Goal: Task Accomplishment & Management: Use online tool/utility

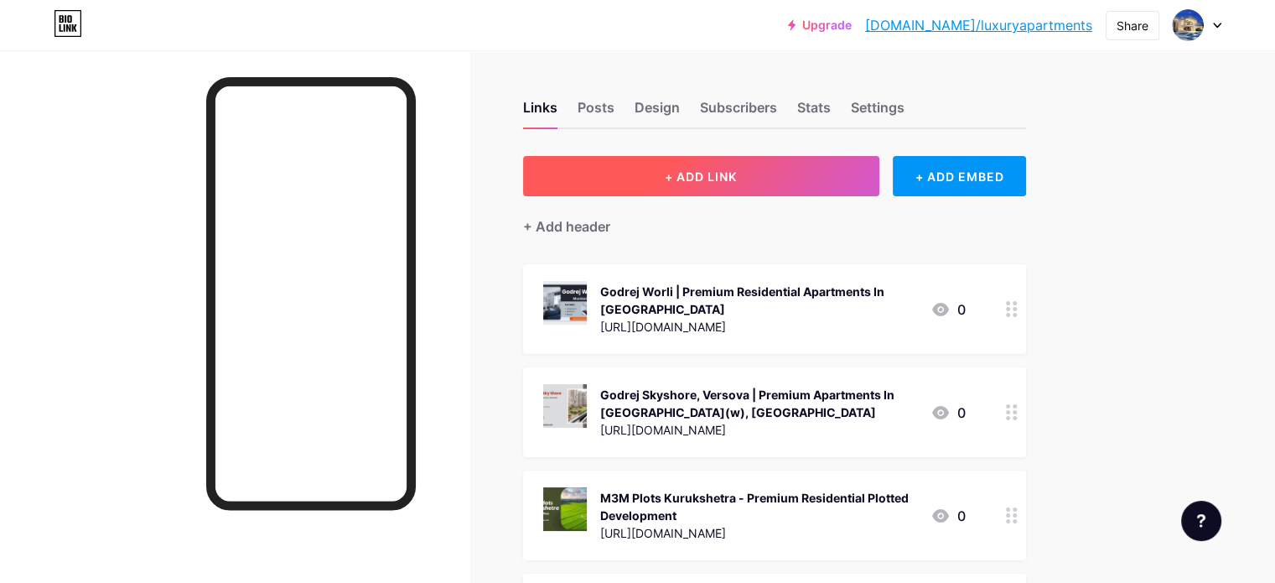
click at [706, 187] on button "+ ADD LINK" at bounding box center [701, 176] width 356 height 40
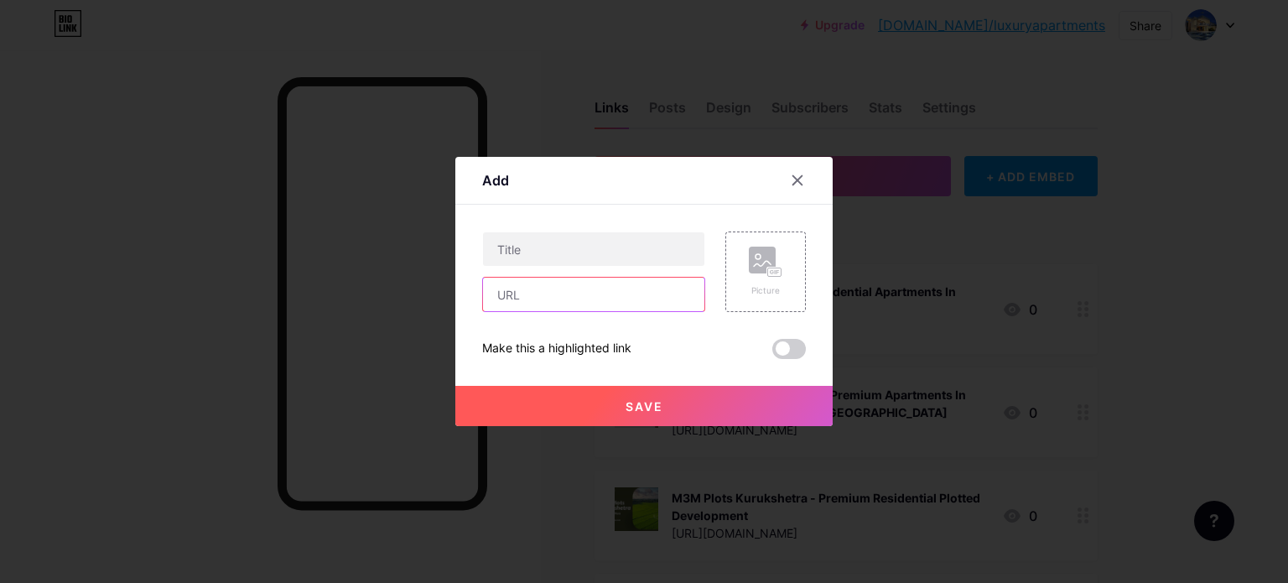
click at [604, 303] on input "text" at bounding box center [593, 294] width 221 height 34
paste input "[URL][DOMAIN_NAME]"
type input "[URL][DOMAIN_NAME]"
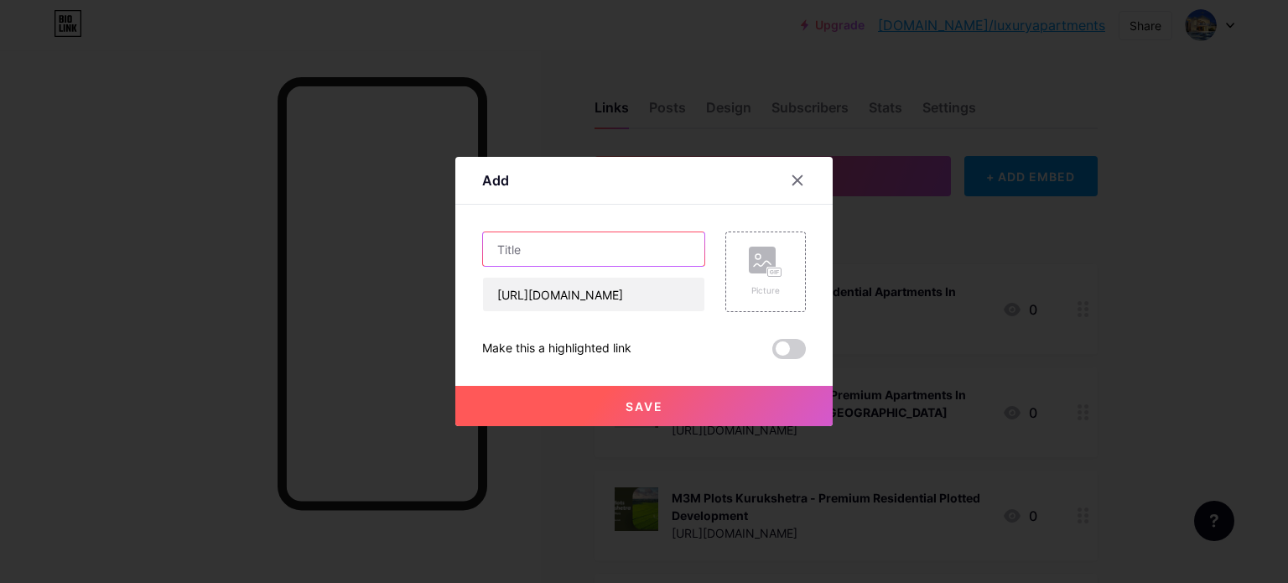
click at [625, 250] on input "text" at bounding box center [593, 249] width 221 height 34
click at [592, 251] on input "text" at bounding box center [593, 249] width 221 height 34
paste input "[PERSON_NAME] - Upcoming Apartments in [GEOGRAPHIC_DATA]"
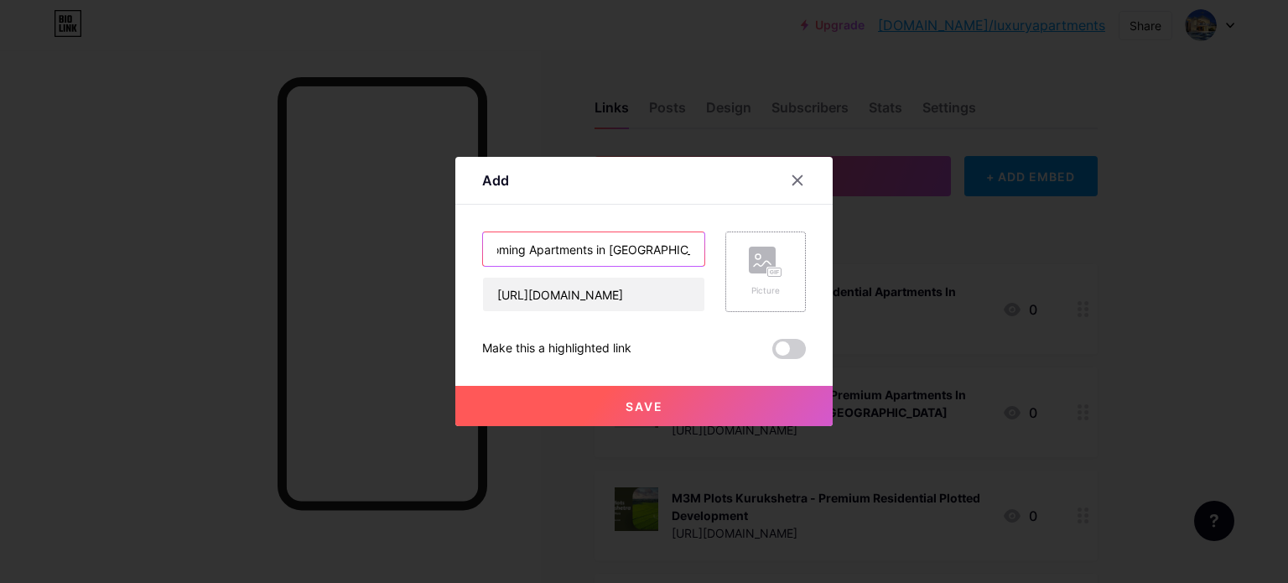
type input "[PERSON_NAME] - Upcoming Apartments in [GEOGRAPHIC_DATA]"
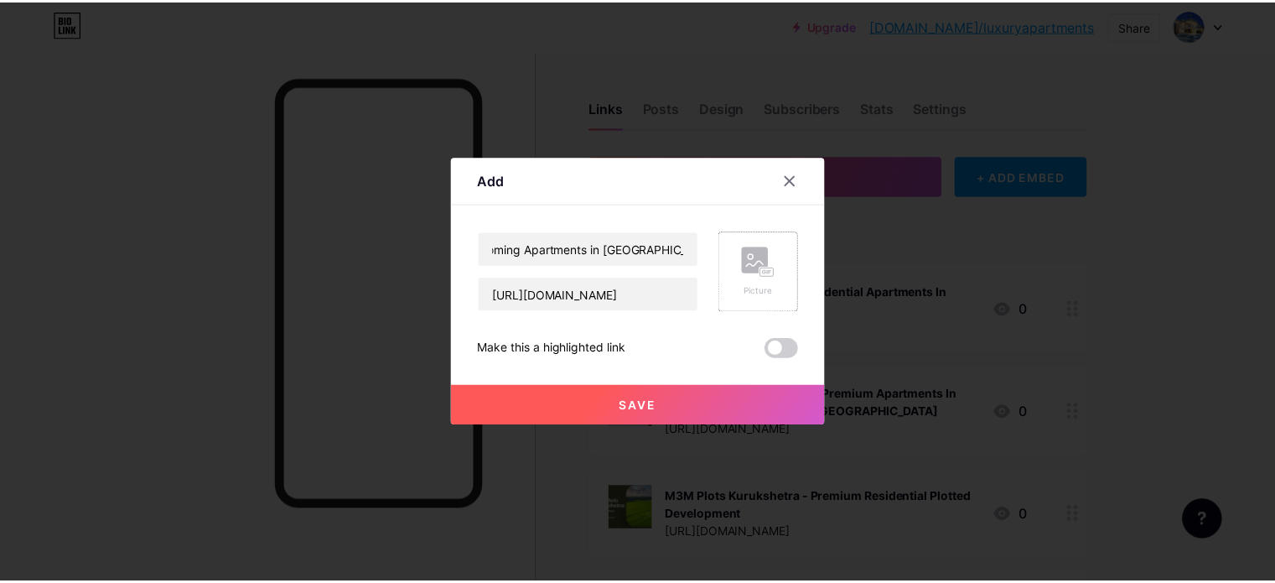
scroll to position [0, 0]
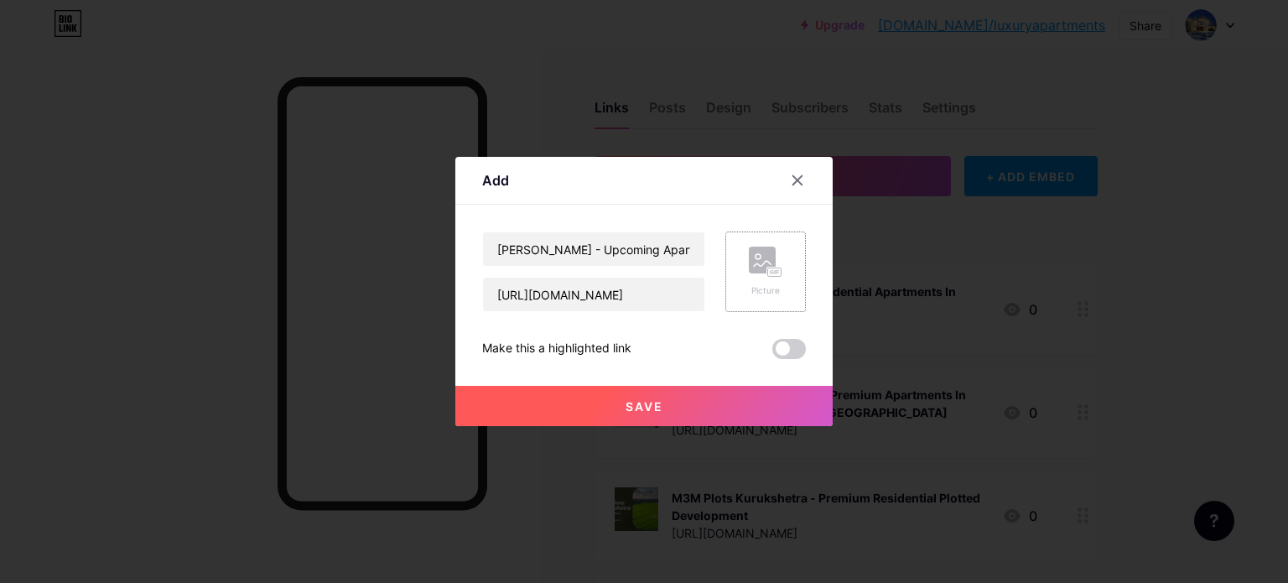
click at [764, 284] on div "Picture" at bounding box center [766, 290] width 34 height 13
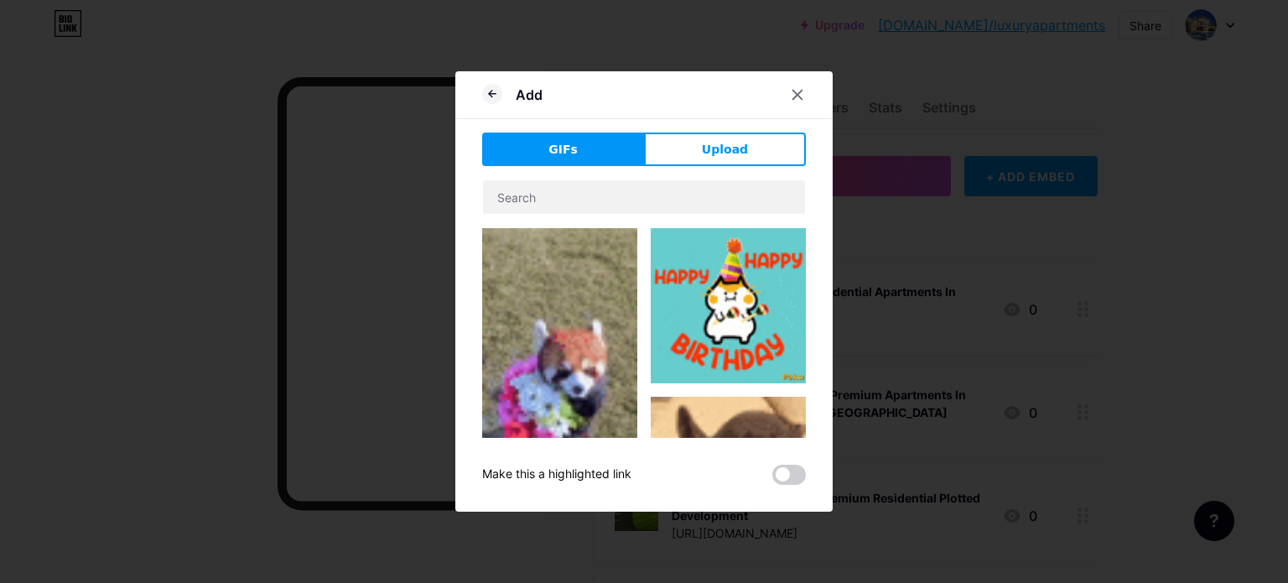
click at [720, 167] on div "GIFs Upload Content YouTube Play YouTube video without leaving your page. ADD V…" at bounding box center [644, 308] width 324 height 352
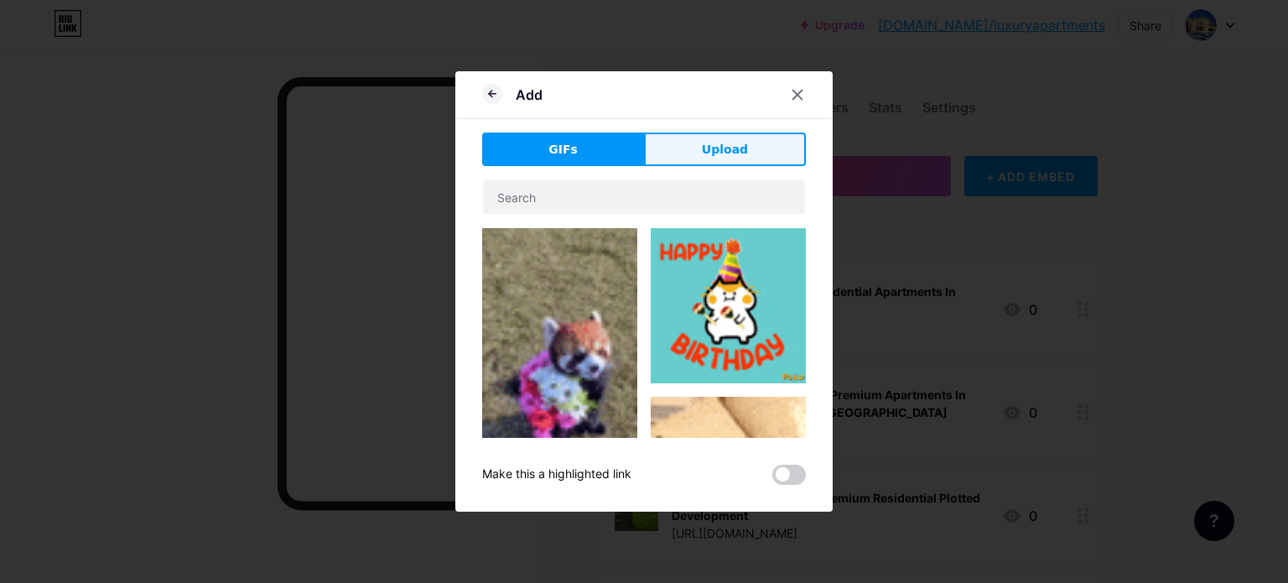
click at [739, 157] on span "Upload" at bounding box center [725, 150] width 46 height 18
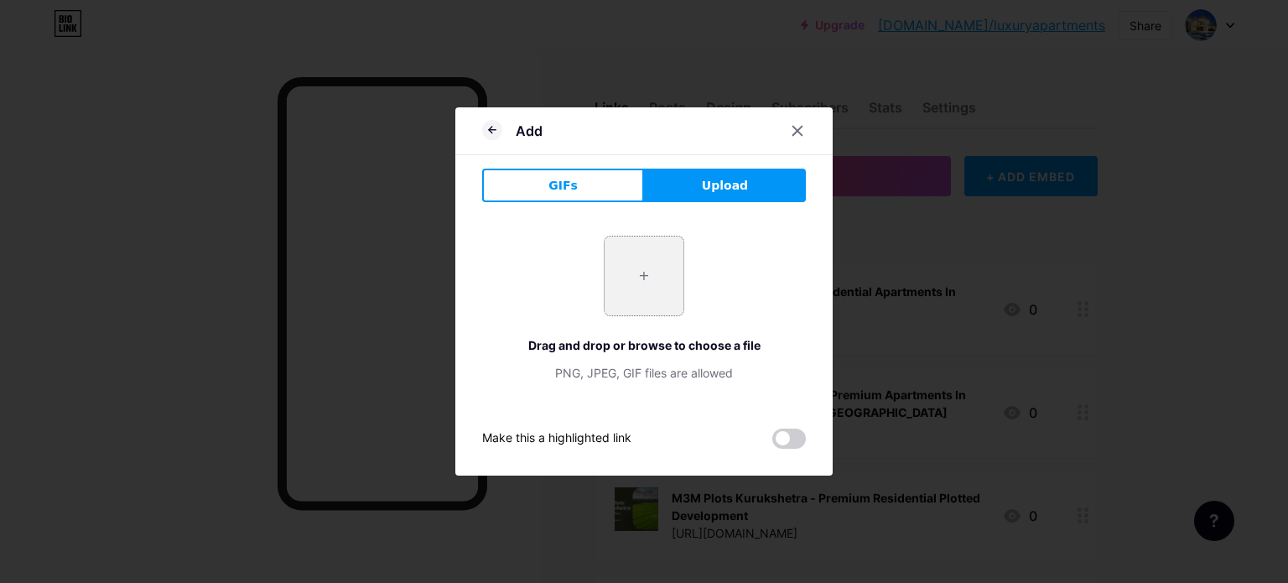
click at [647, 259] on input "file" at bounding box center [643, 275] width 79 height 79
type input "C:\fakepath\1.jpg"
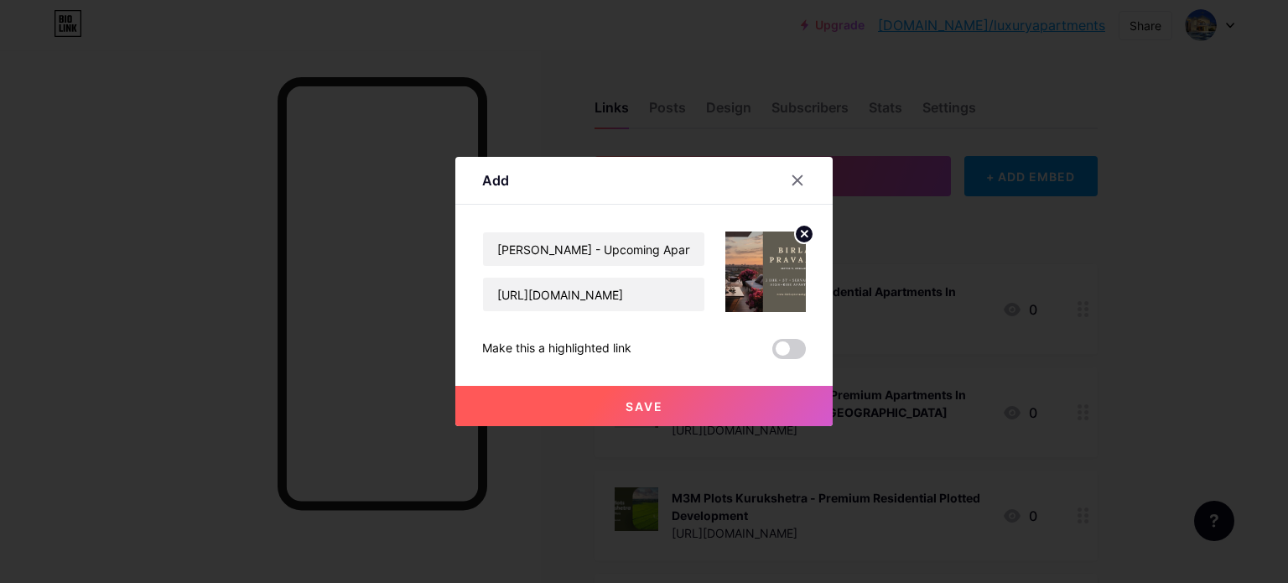
click at [684, 402] on button "Save" at bounding box center [643, 406] width 377 height 40
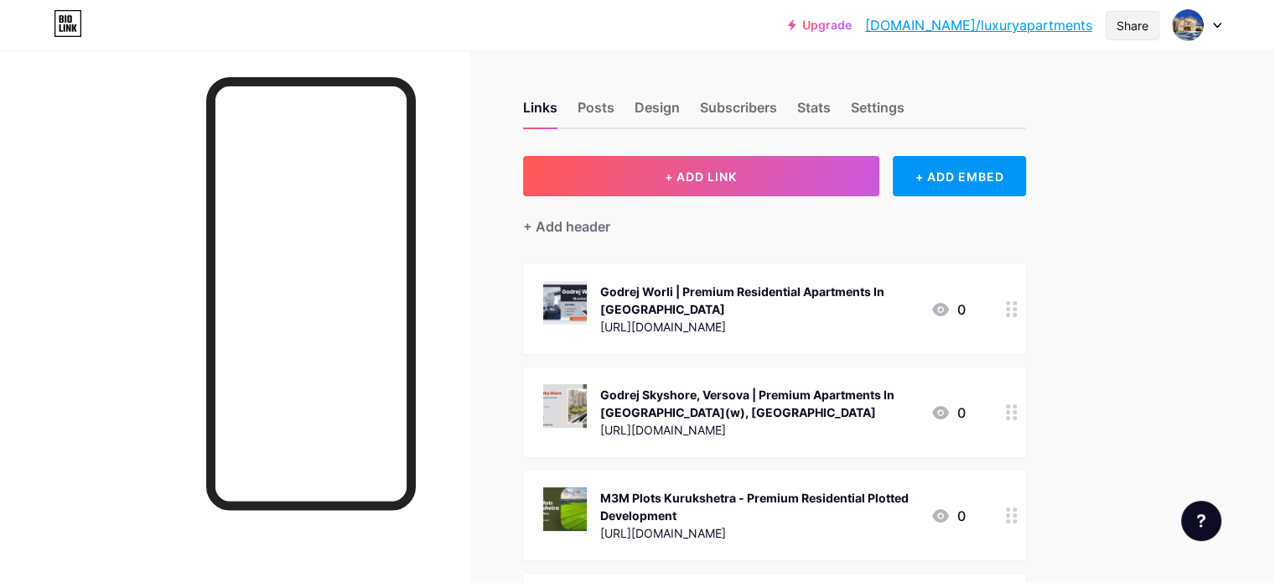
click at [1141, 13] on div "Share" at bounding box center [1133, 25] width 54 height 29
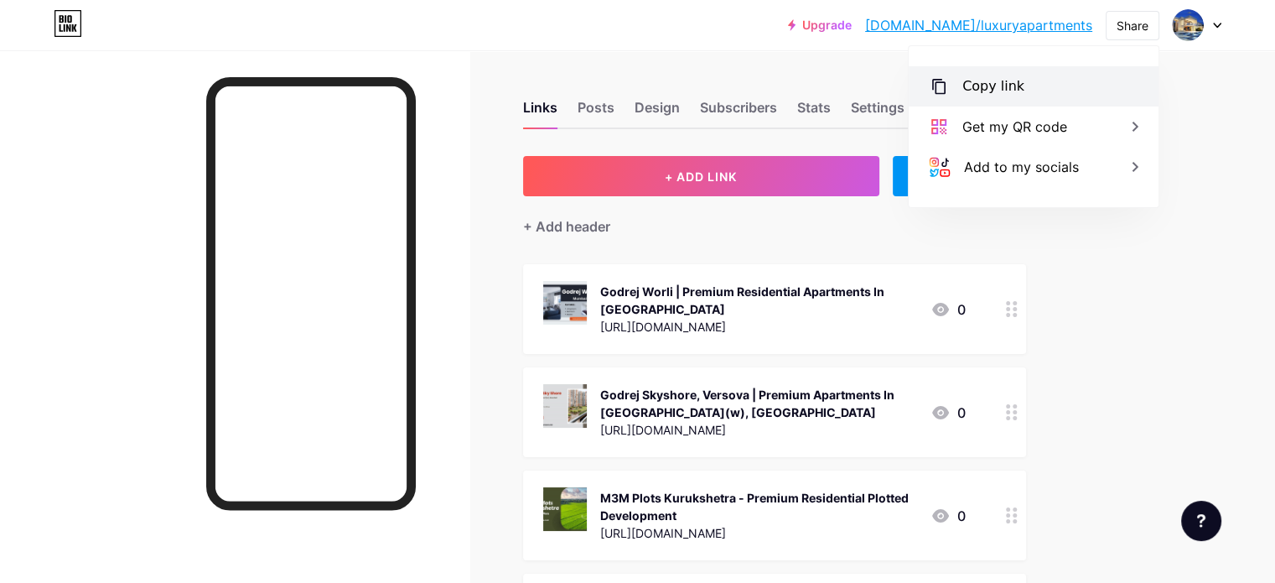
click at [1015, 93] on div "Copy link" at bounding box center [993, 86] width 62 height 20
